Goal: Task Accomplishment & Management: Use online tool/utility

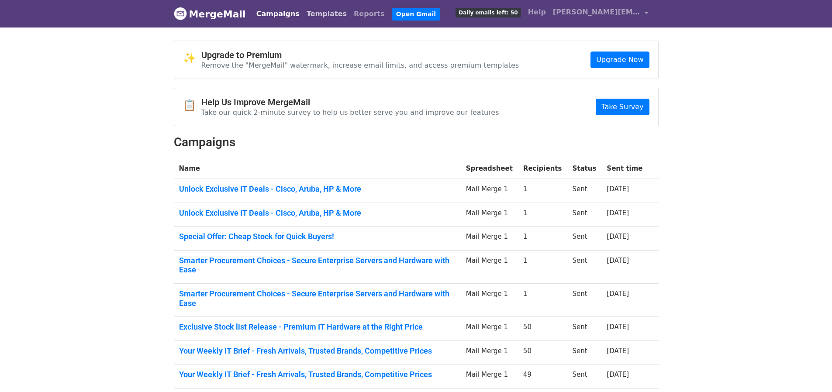
click at [317, 15] on link "Templates" at bounding box center [326, 13] width 47 height 17
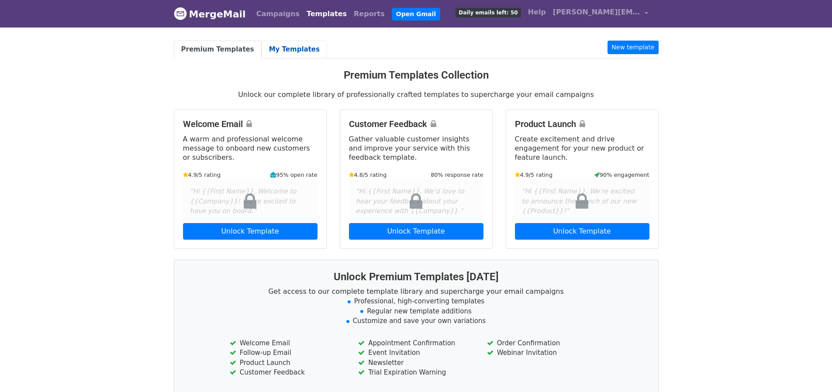
click at [285, 44] on link "My Templates" at bounding box center [295, 50] width 66 height 18
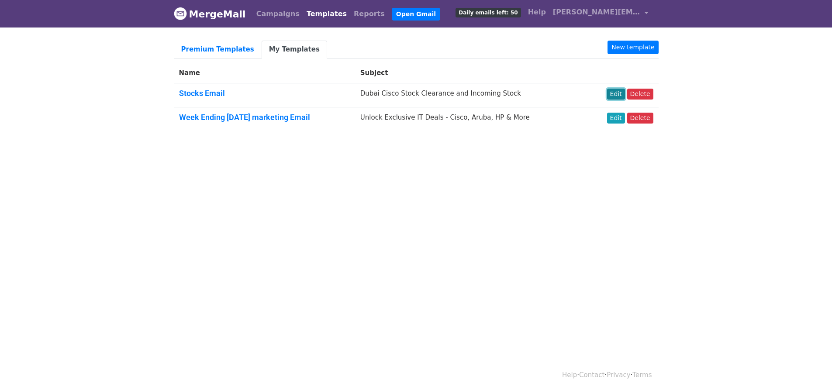
click at [616, 93] on link "Edit" at bounding box center [616, 94] width 18 height 11
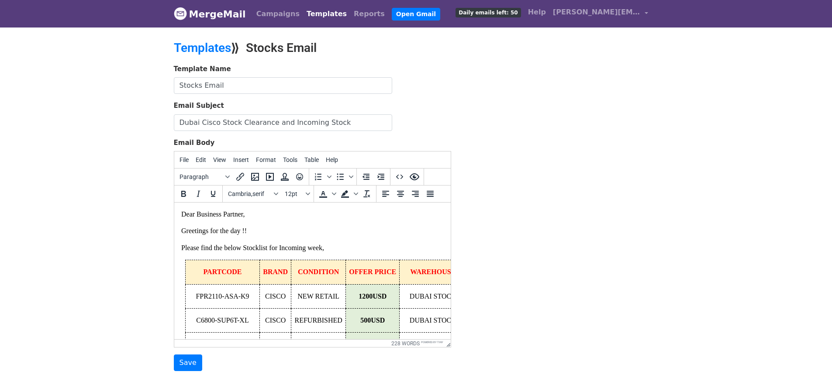
click at [509, 217] on div "Template Name Stocks Email Email Subject Dubai Cisco Stock Clearance and Incomi…" at bounding box center [416, 217] width 498 height 307
click at [193, 361] on input "Save" at bounding box center [188, 363] width 28 height 17
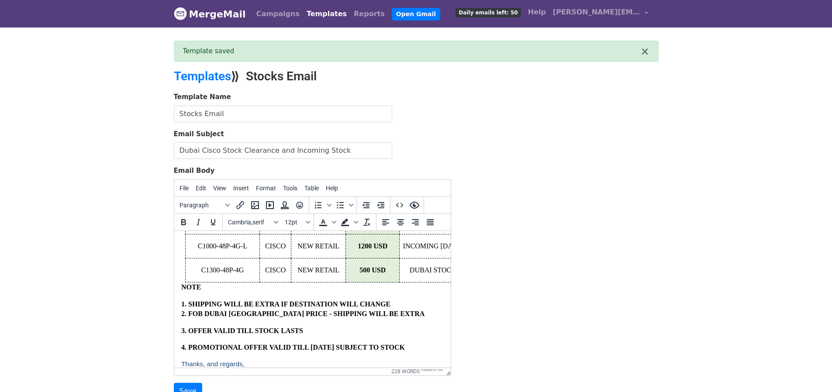
scroll to position [393, 0]
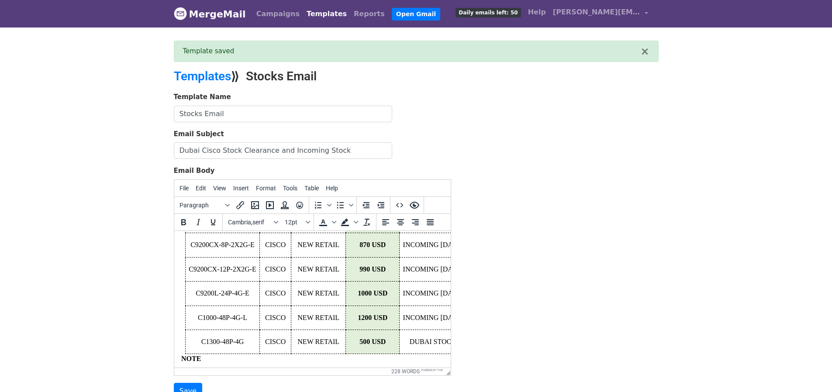
click at [179, 295] on html "Dear Business Partner, Greetings for the day !! Please find the below Stocklist…" at bounding box center [312, 220] width 276 height 622
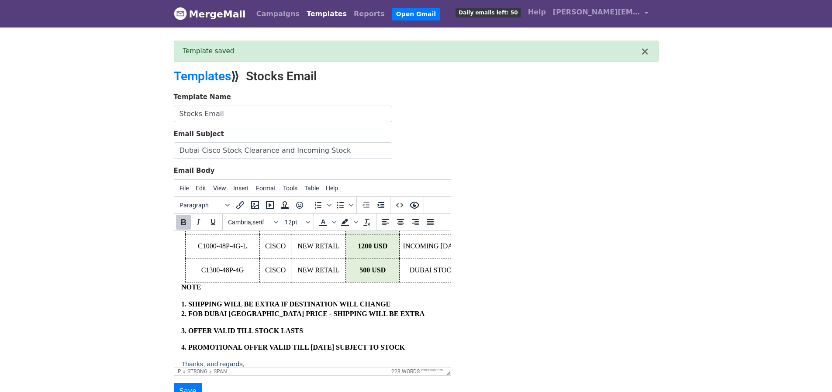
click at [204, 292] on p "NOTE" at bounding box center [312, 93] width 262 height 397
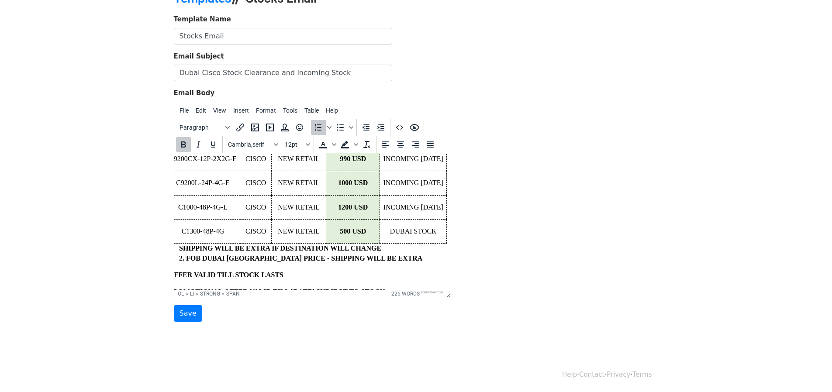
scroll to position [355, 22]
click at [431, 250] on html "Dear Business Partner, Greetings for the day !! Please find the below Stocklist…" at bounding box center [292, 100] width 276 height 605
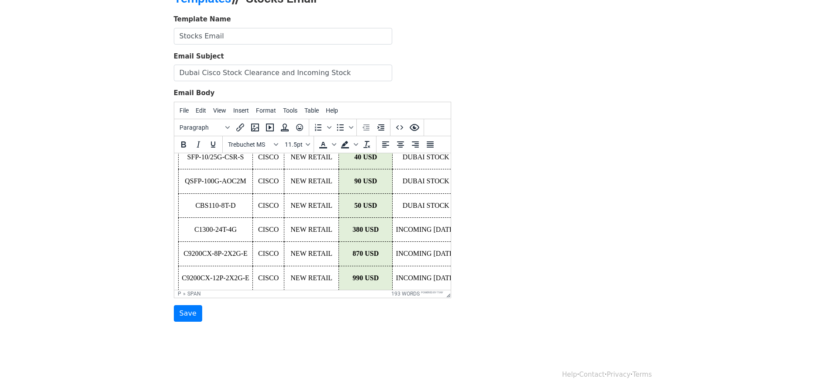
scroll to position [349, 7]
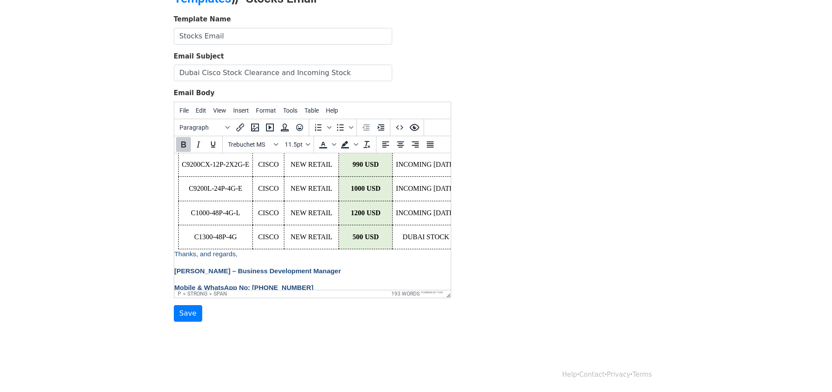
click at [249, 259] on p "Thanks, and regards," at bounding box center [305, 60] width 262 height 397
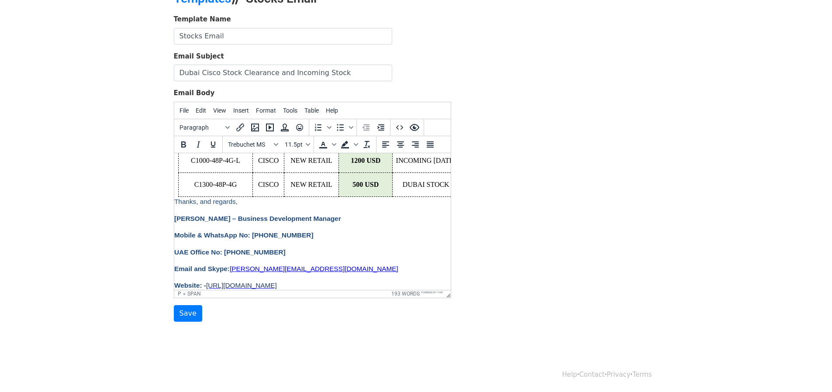
scroll to position [412, 7]
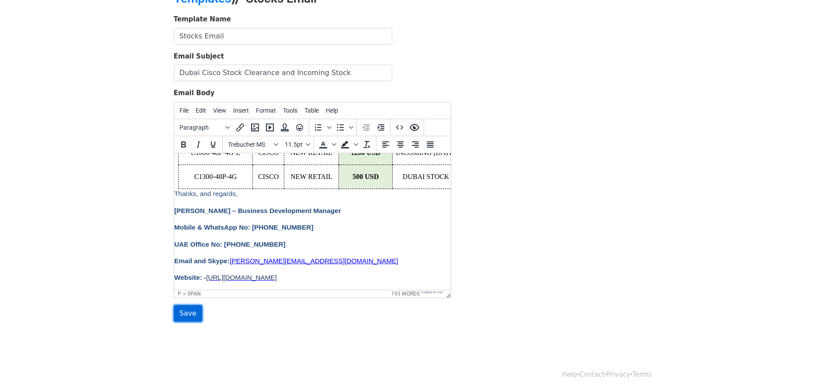
click at [189, 311] on input "Save" at bounding box center [188, 313] width 28 height 17
